Goal: Transaction & Acquisition: Purchase product/service

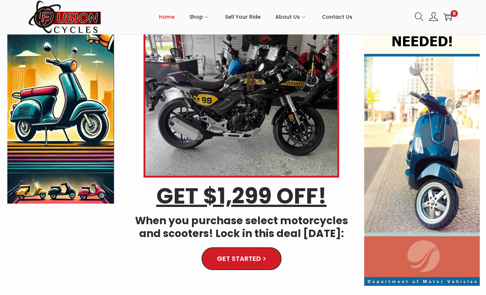
scroll to position [35, 0]
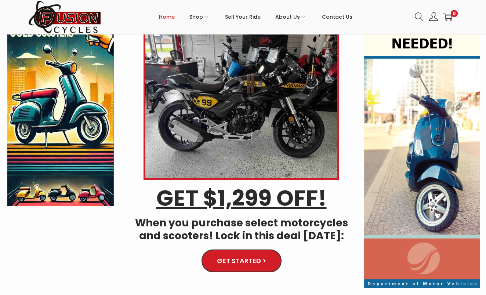
click at [266, 261] on link "GET STARTED >" at bounding box center [241, 261] width 79 height 22
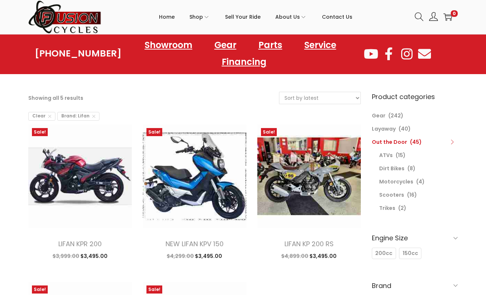
scroll to position [29, 0]
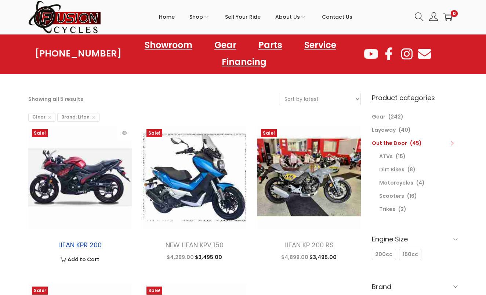
click at [93, 242] on link "LIFAN KPR 200" at bounding box center [79, 245] width 43 height 9
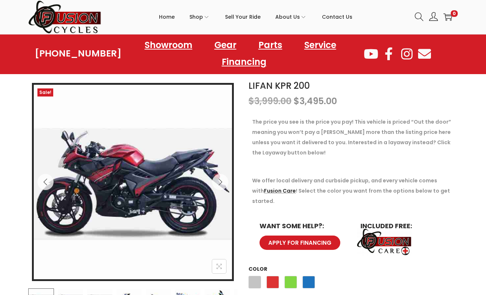
scroll to position [86, 0]
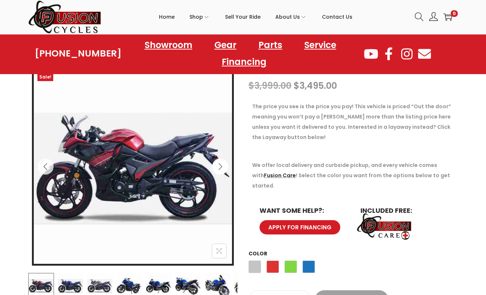
click at [225, 164] on button "Next" at bounding box center [220, 167] width 16 height 16
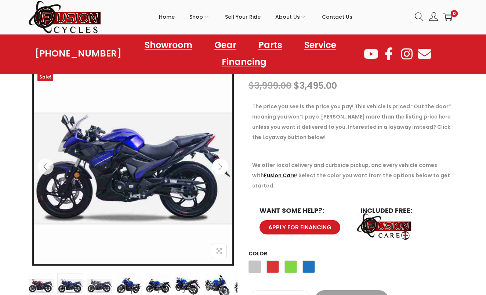
click at [225, 164] on button "Next" at bounding box center [220, 167] width 16 height 16
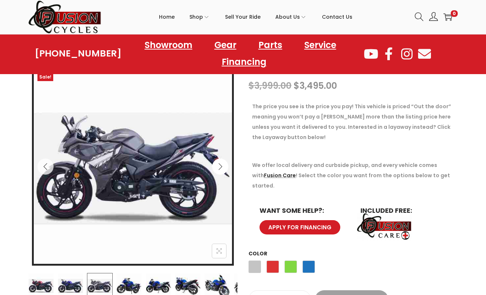
click at [225, 164] on button "Next" at bounding box center [220, 167] width 16 height 16
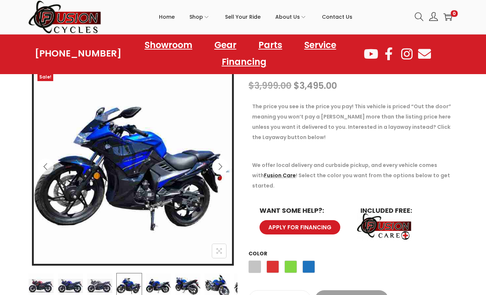
click at [225, 164] on button "Next" at bounding box center [220, 167] width 16 height 16
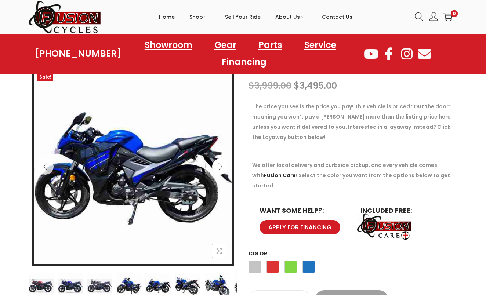
click at [225, 164] on button "Next" at bounding box center [220, 167] width 16 height 16
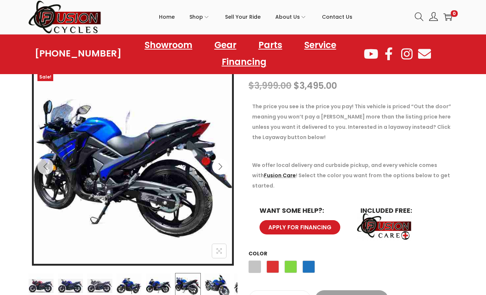
click at [225, 164] on button "Next" at bounding box center [220, 167] width 16 height 16
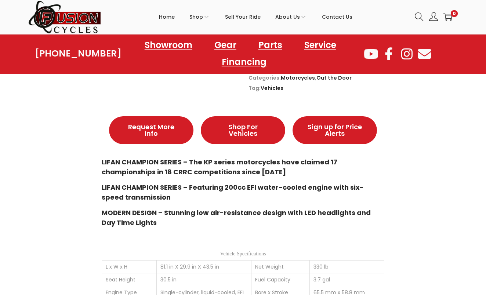
scroll to position [352, 0]
